Goal: Task Accomplishment & Management: Manage account settings

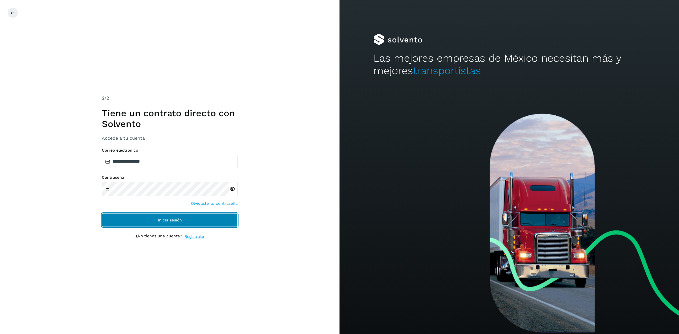
click at [162, 219] on span "Inicia sesión" at bounding box center [170, 220] width 24 height 4
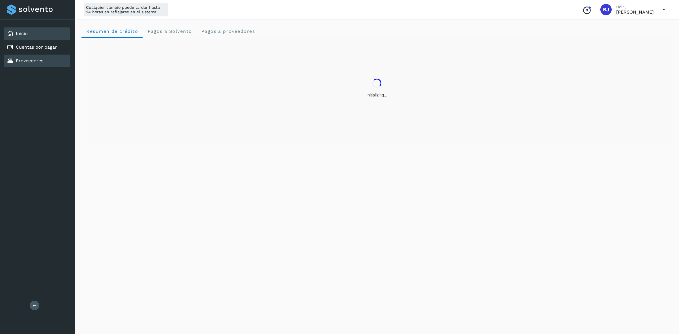
click at [44, 64] on div "Proveedores" at bounding box center [37, 61] width 66 height 12
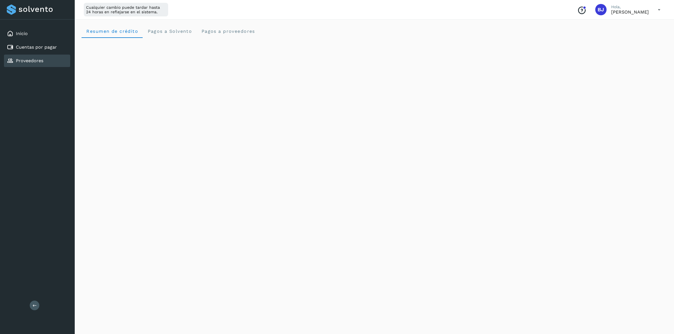
click at [40, 63] on div "Proveedores" at bounding box center [25, 60] width 37 height 7
click at [34, 33] on div "Inicio" at bounding box center [37, 33] width 66 height 12
click at [34, 59] on link "Proveedores" at bounding box center [29, 60] width 27 height 5
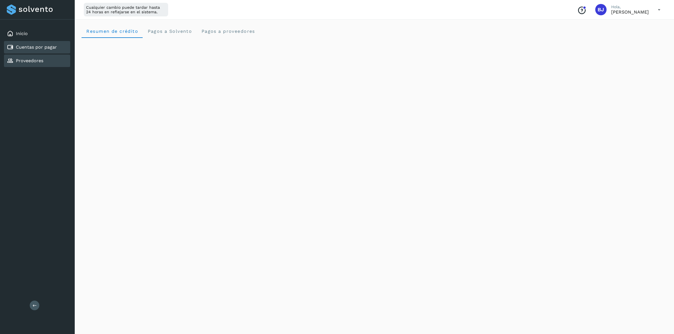
click at [37, 47] on link "Cuentas por pagar" at bounding box center [36, 46] width 41 height 5
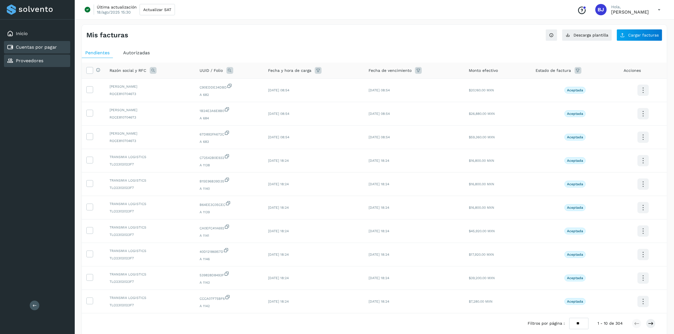
click at [45, 61] on div "Proveedores" at bounding box center [37, 61] width 66 height 12
click at [36, 41] on div "Cuentas por pagar" at bounding box center [37, 47] width 66 height 12
